Goal: Navigation & Orientation: Find specific page/section

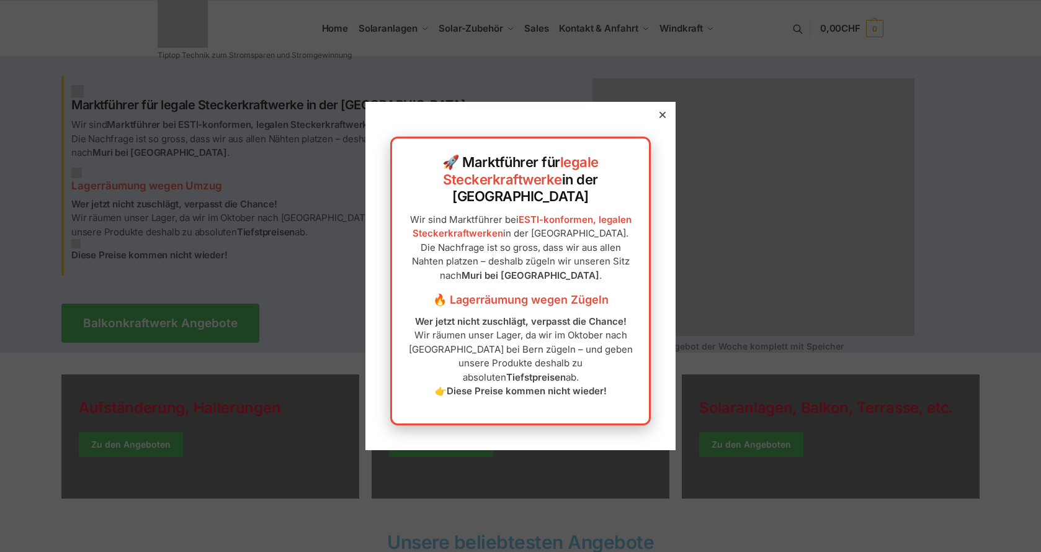
click at [660, 118] on icon at bounding box center [663, 115] width 6 height 6
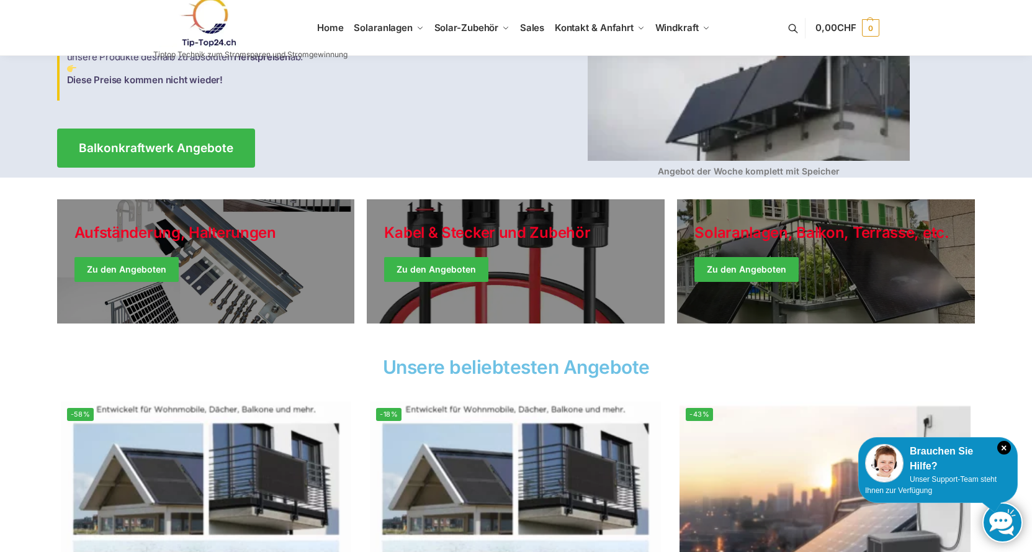
scroll to position [186, 0]
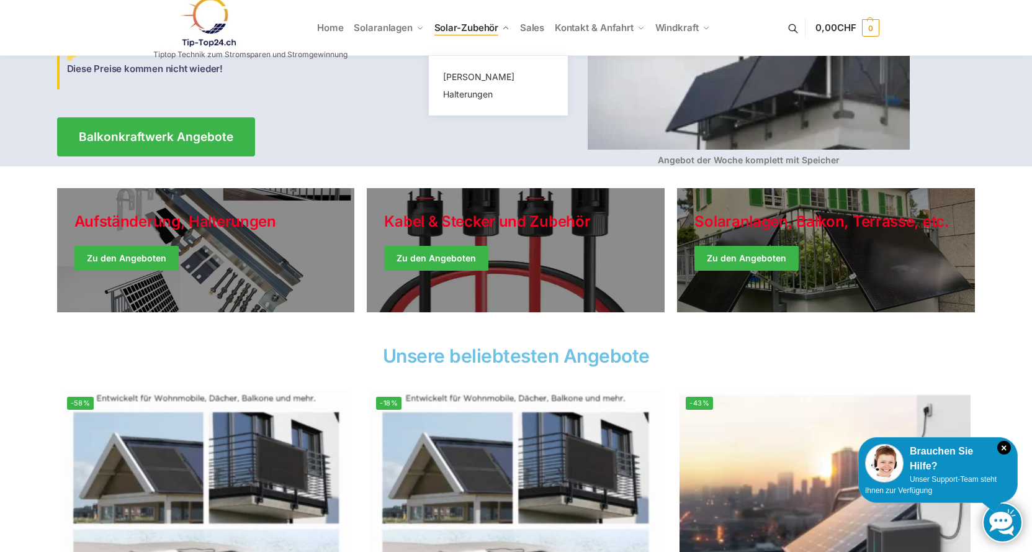
click at [465, 24] on span "Solar-Zubehör" at bounding box center [466, 28] width 65 height 12
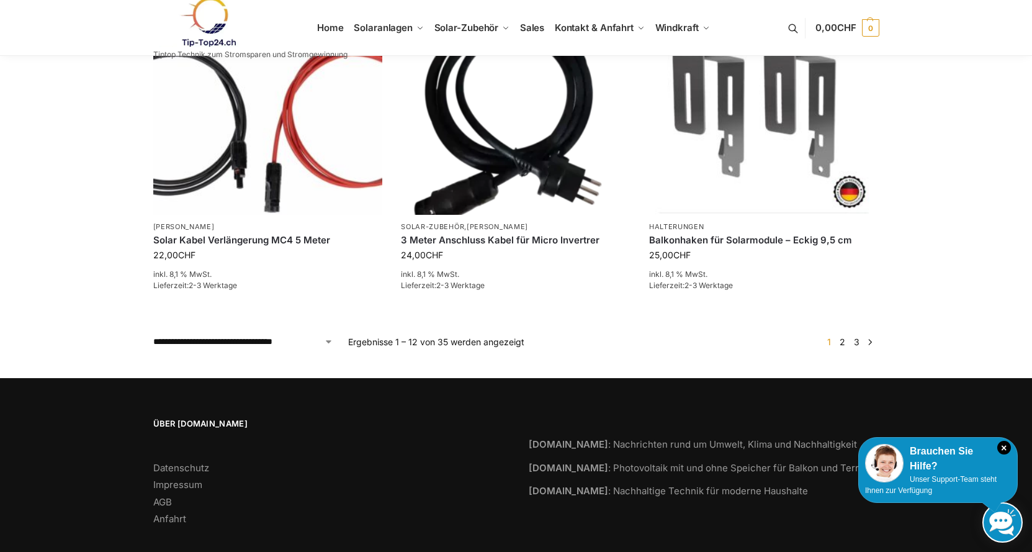
scroll to position [1075, 0]
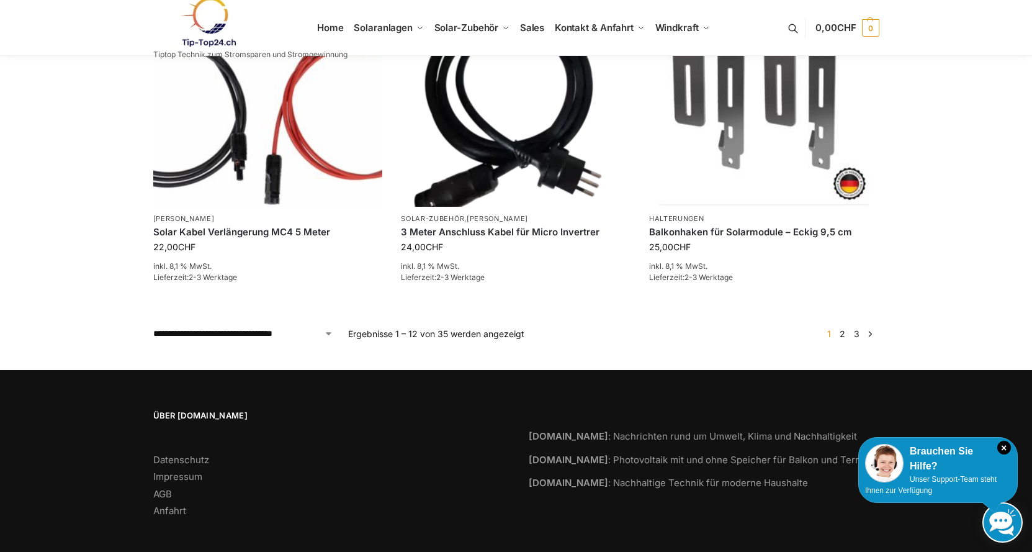
click at [842, 328] on link "2" at bounding box center [842, 333] width 12 height 11
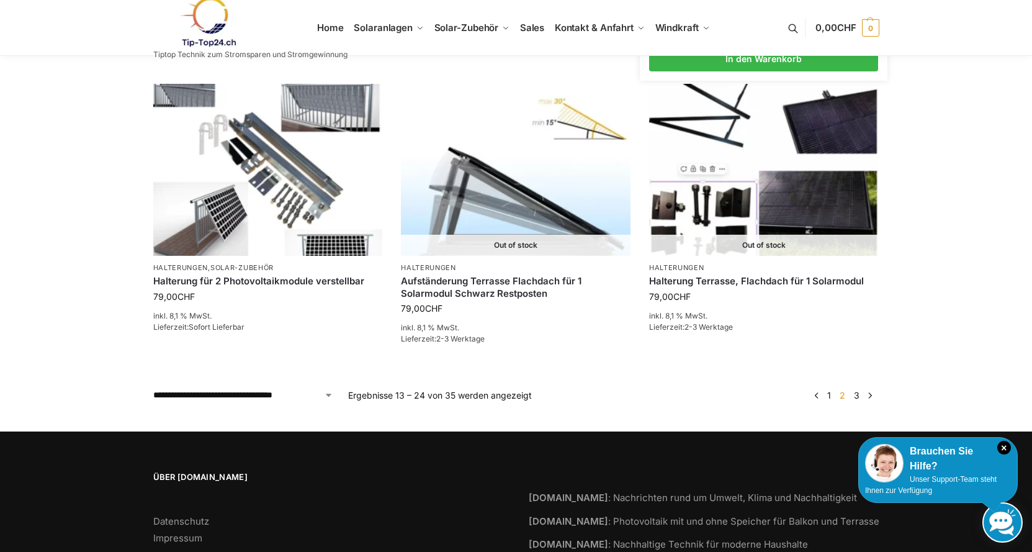
scroll to position [1101, 0]
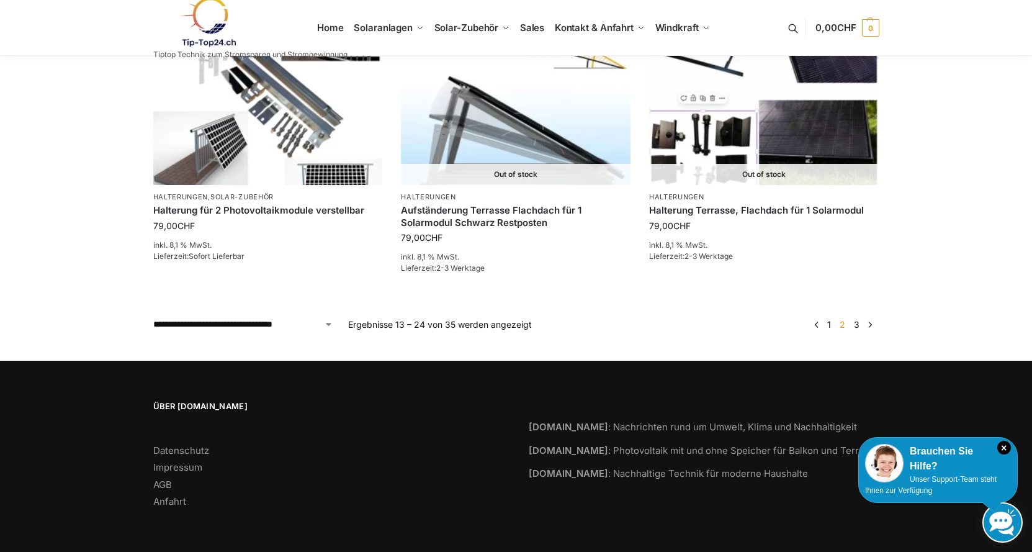
click at [855, 323] on link "3" at bounding box center [857, 324] width 12 height 11
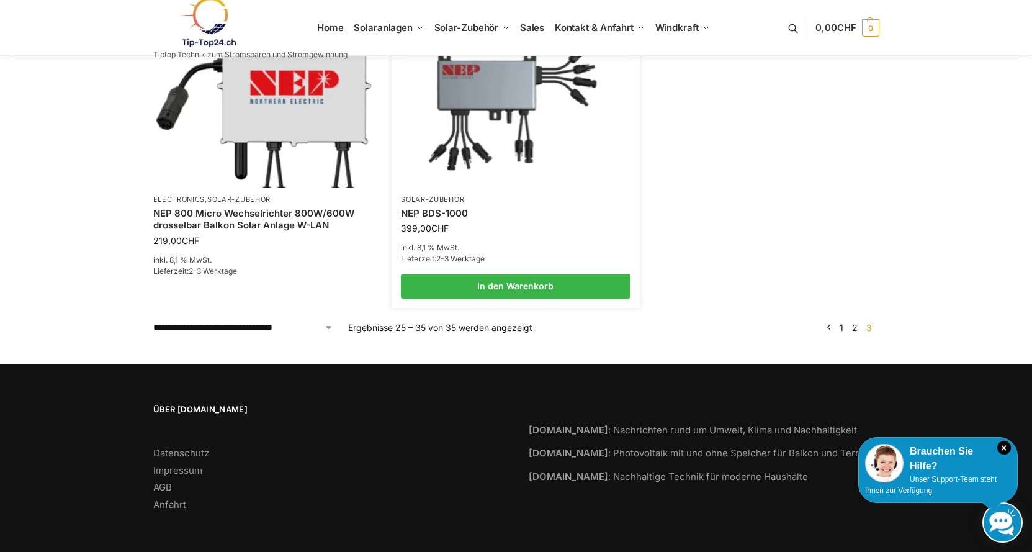
scroll to position [1137, 0]
